Goal: Task Accomplishment & Management: Manage account settings

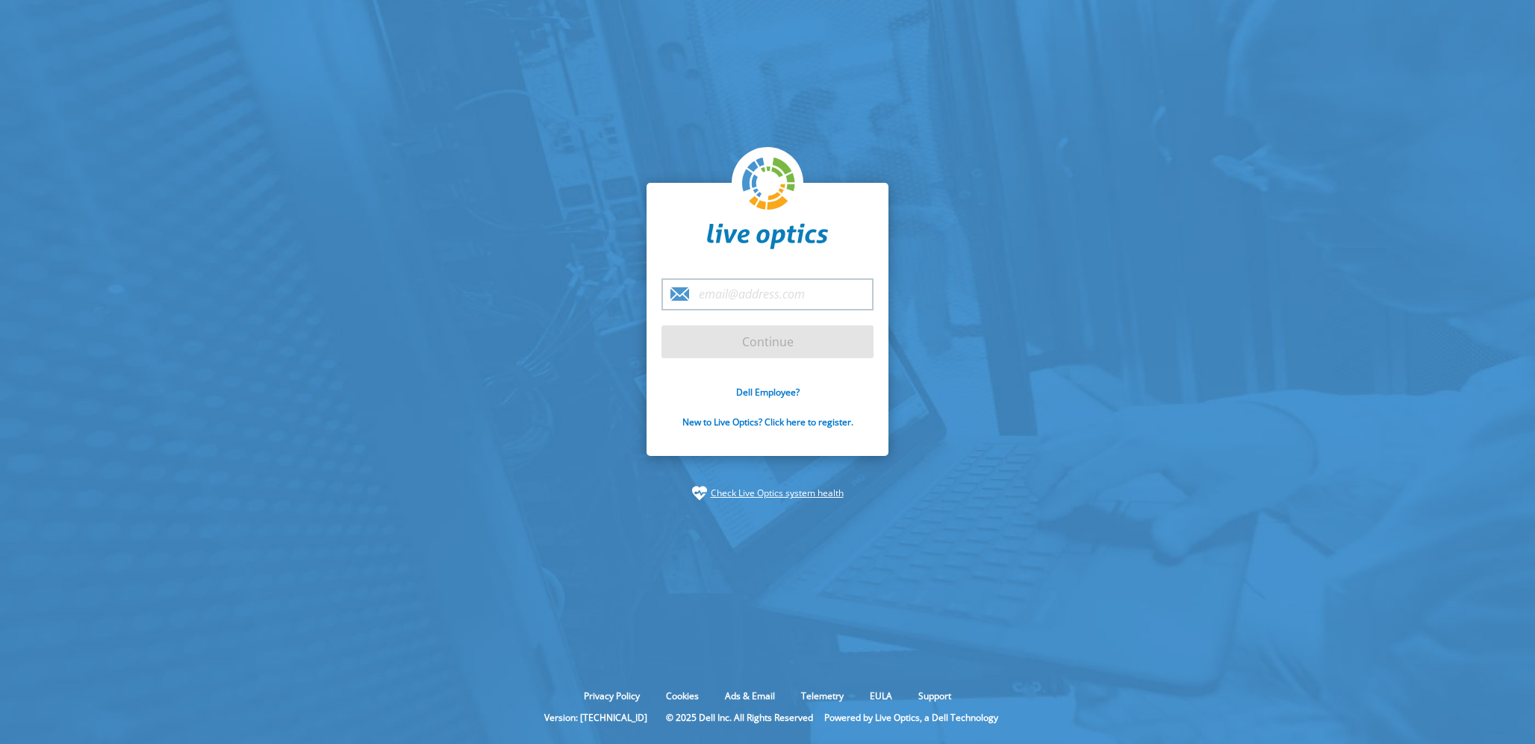
click at [813, 295] on input "email" at bounding box center [768, 295] width 212 height 32
click at [770, 396] on link "Dell Employee?" at bounding box center [767, 392] width 63 height 13
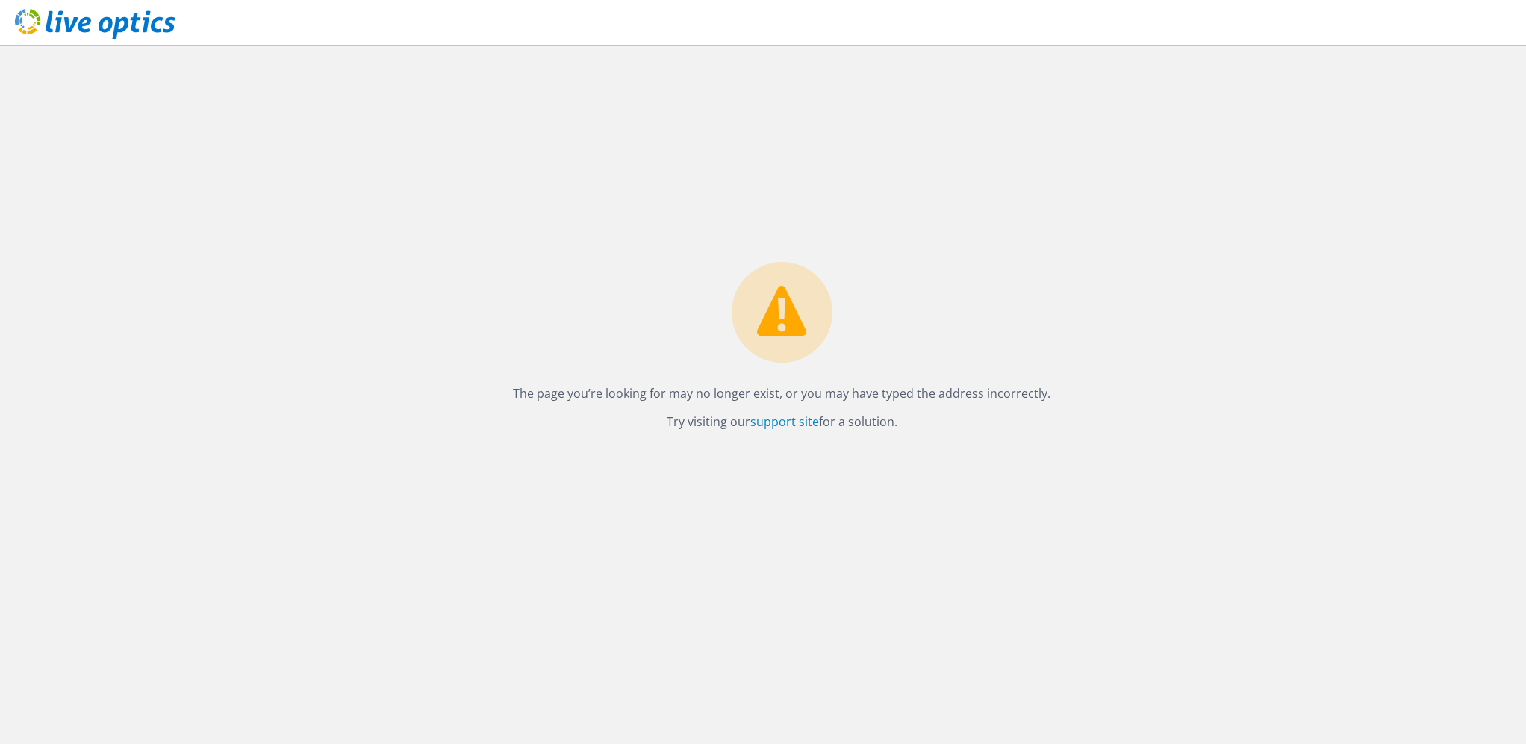
click at [110, 29] on use at bounding box center [95, 24] width 161 height 30
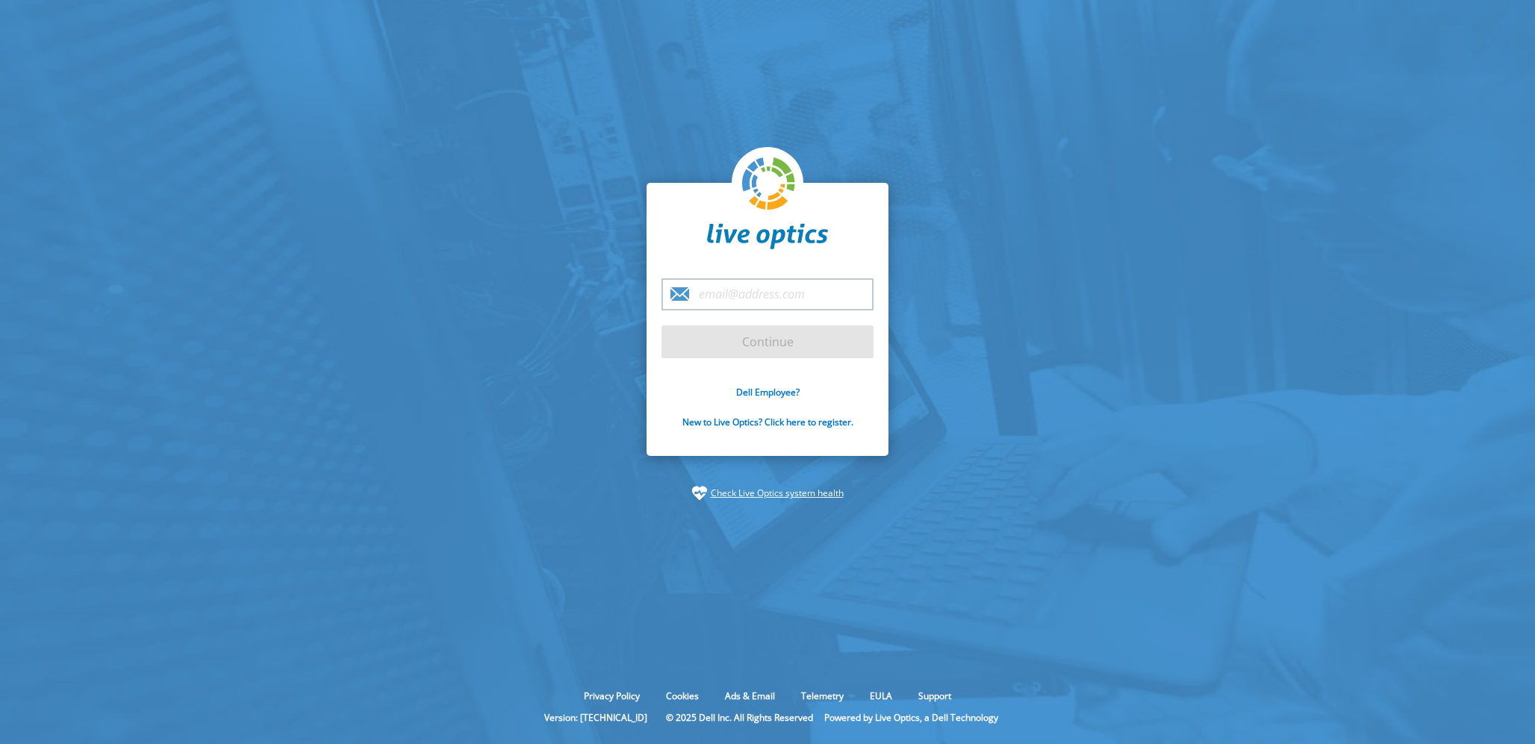
click at [757, 300] on input "email" at bounding box center [768, 295] width 212 height 32
type input "Panagiotis.daniil@dell.com"
click at [784, 349] on input "Continue" at bounding box center [768, 342] width 212 height 33
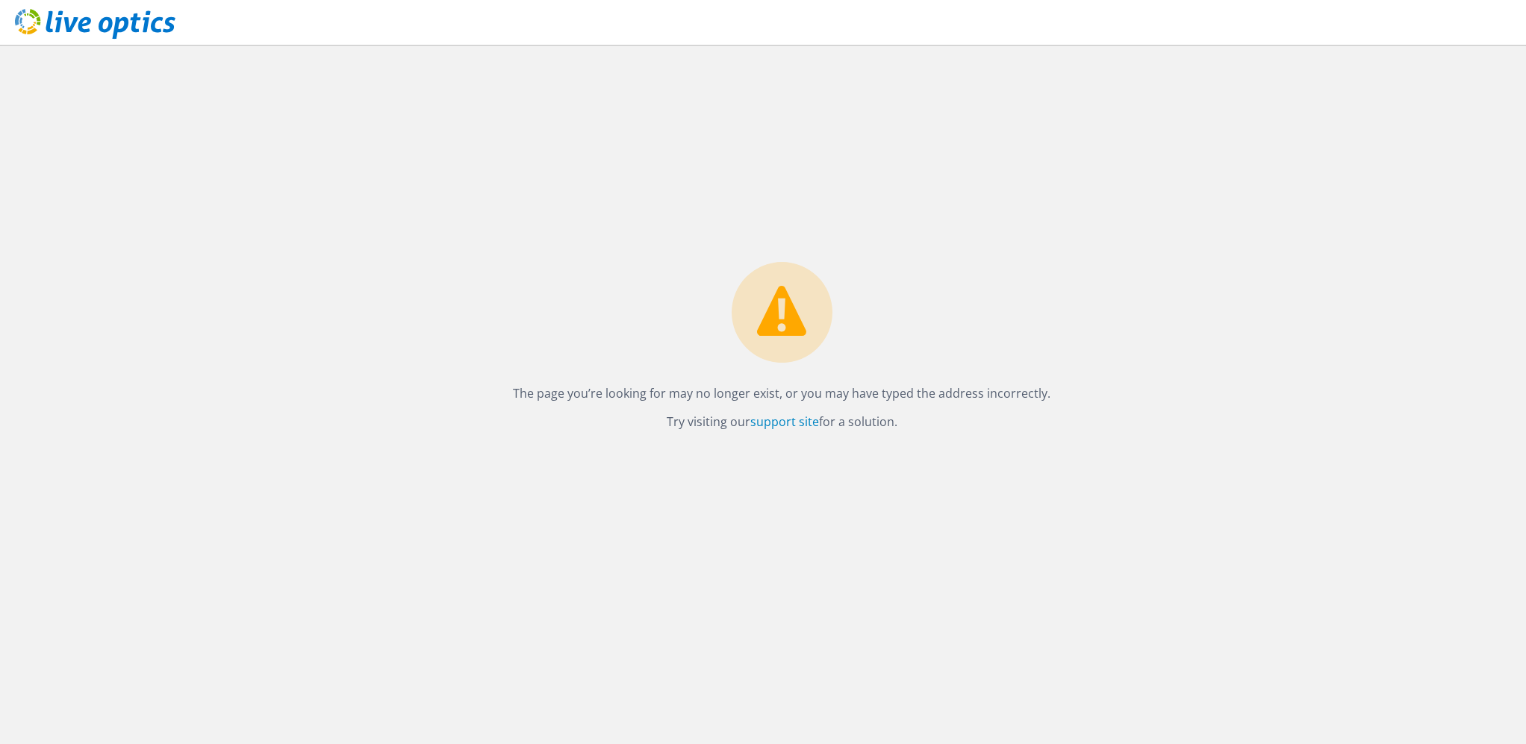
click at [53, 20] on icon at bounding box center [95, 24] width 161 height 31
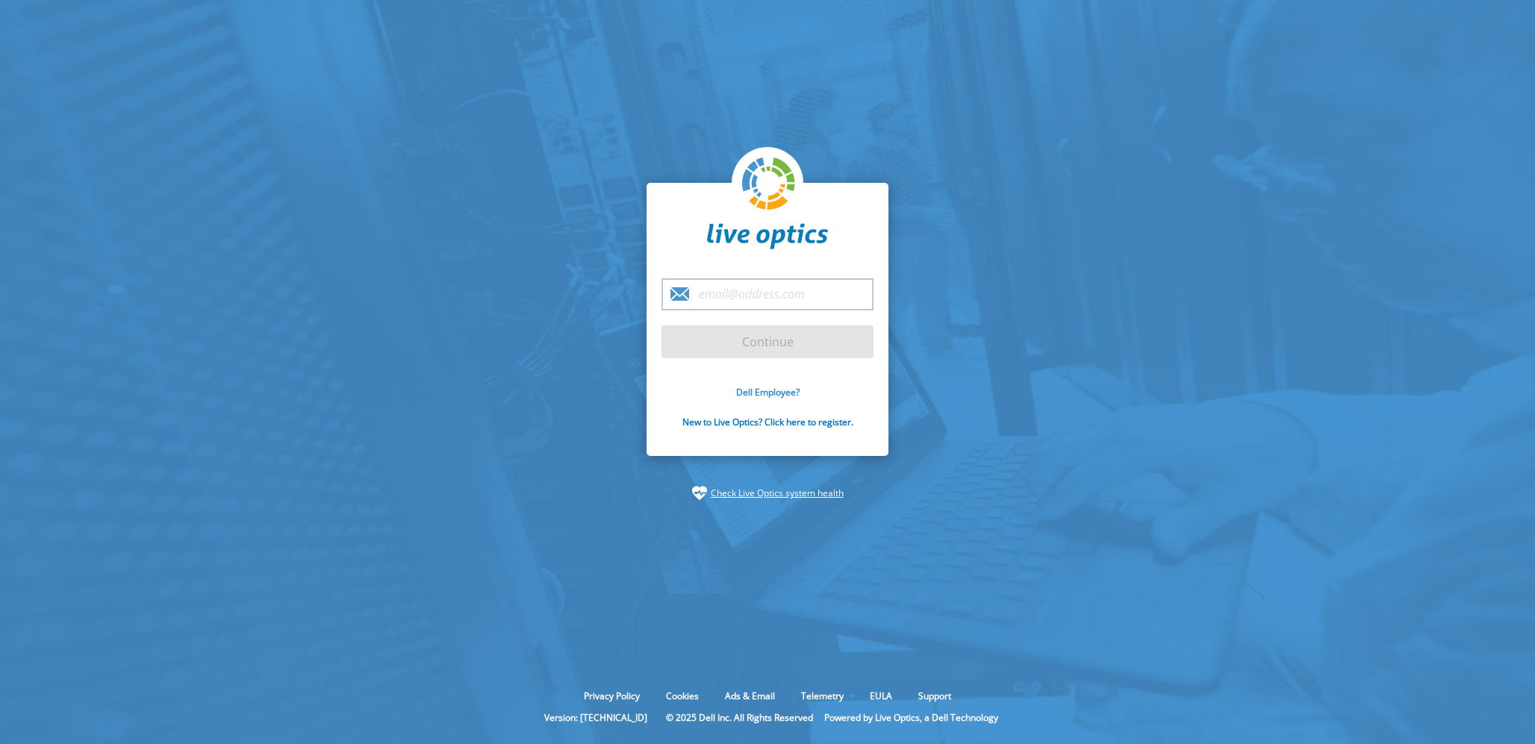
click at [771, 391] on link "Dell Employee?" at bounding box center [767, 392] width 63 height 13
